Goal: Download file/media

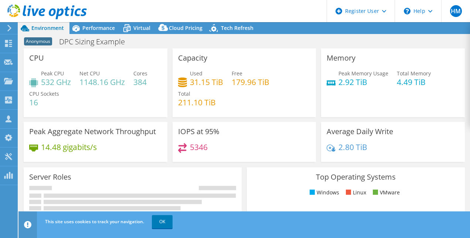
select select "USEast"
select select "USD"
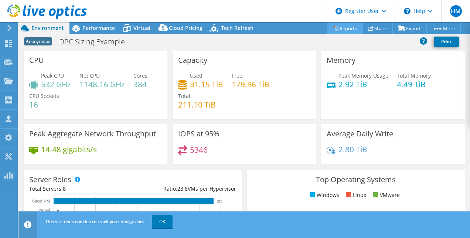
click at [352, 32] on link "Reports" at bounding box center [344, 28] width 35 height 11
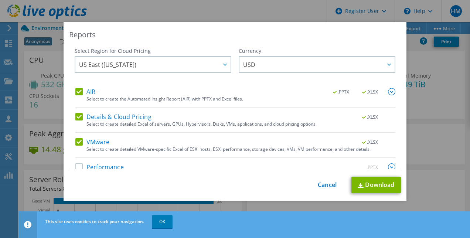
click at [80, 140] on label "VMware" at bounding box center [92, 141] width 34 height 7
click at [0, 0] on input "VMware" at bounding box center [0, 0] width 0 height 0
click at [77, 118] on label "Details & Cloud Pricing" at bounding box center [113, 116] width 76 height 7
click at [0, 0] on input "Details & Cloud Pricing" at bounding box center [0, 0] width 0 height 0
click at [388, 89] on img at bounding box center [391, 91] width 7 height 7
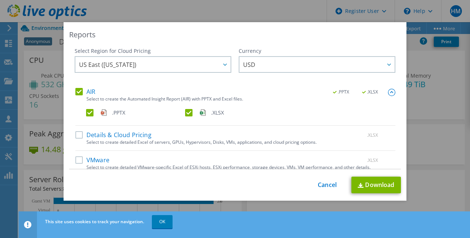
click at [185, 113] on label ".XLSX" at bounding box center [233, 112] width 97 height 7
click at [0, 0] on input ".XLSX" at bounding box center [0, 0] width 0 height 0
click at [379, 184] on link "Download" at bounding box center [375, 184] width 49 height 17
